Goal: Information Seeking & Learning: Learn about a topic

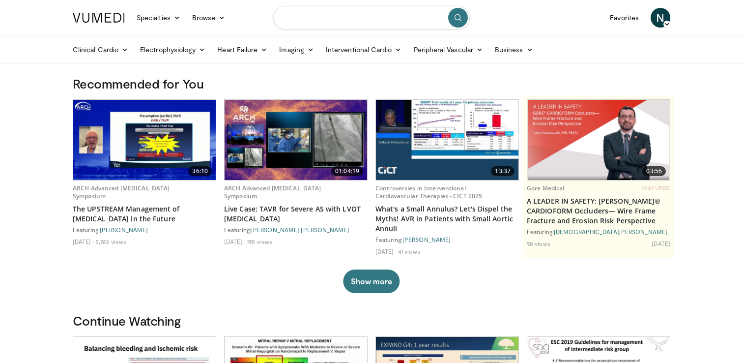
click at [350, 21] on input "Search topics, interventions" at bounding box center [371, 18] width 197 height 24
type input "**********"
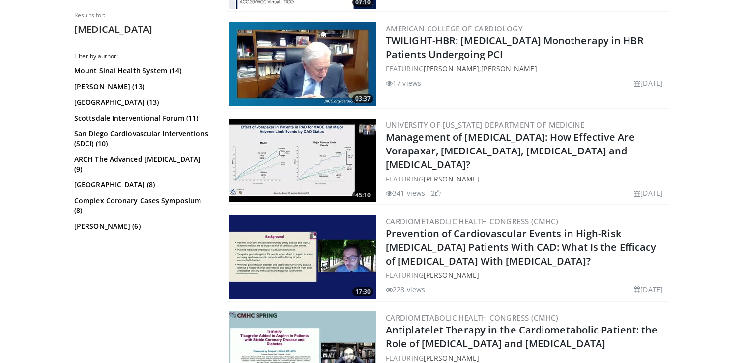
scroll to position [386, 0]
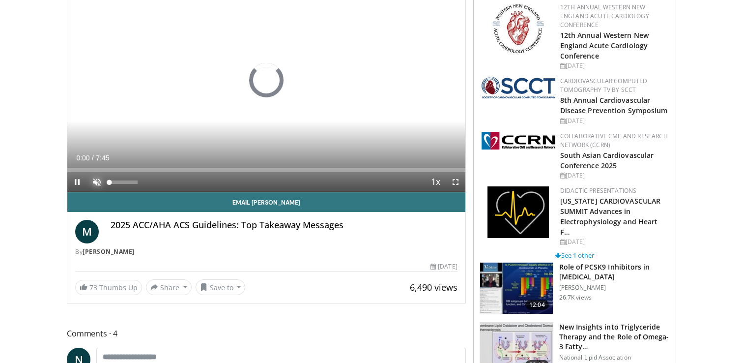
click at [96, 182] on span "Video Player" at bounding box center [97, 182] width 20 height 20
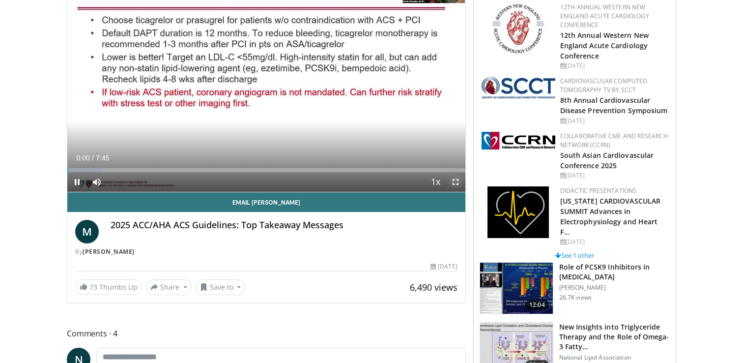
click at [459, 185] on span "Video Player" at bounding box center [456, 182] width 20 height 20
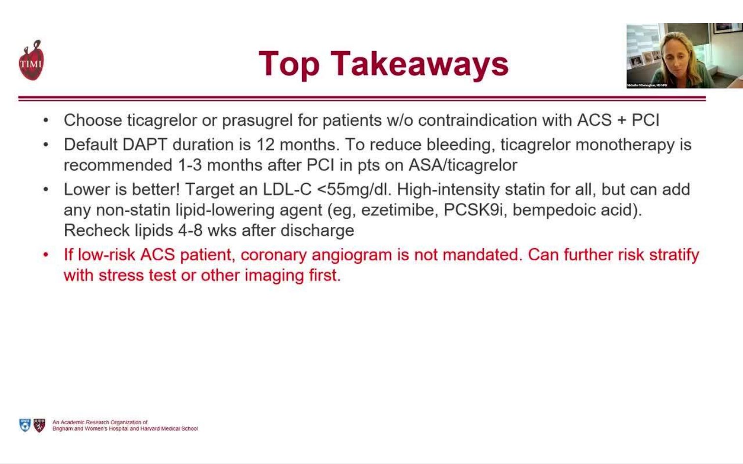
click at [668, 179] on div "10 seconds Tap to unmute" at bounding box center [371, 232] width 743 height 464
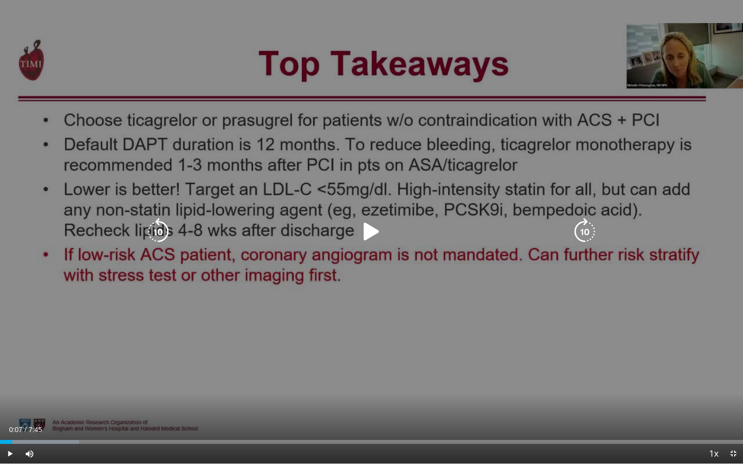
click at [373, 232] on icon "Video Player" at bounding box center [372, 232] width 28 height 28
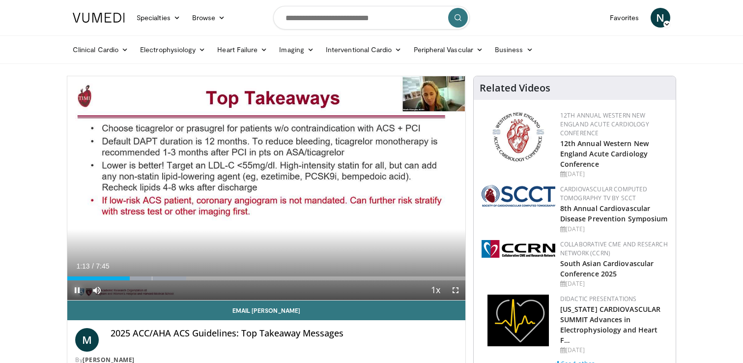
click at [78, 291] on span "Video Player" at bounding box center [77, 290] width 20 height 20
